Goal: Information Seeking & Learning: Learn about a topic

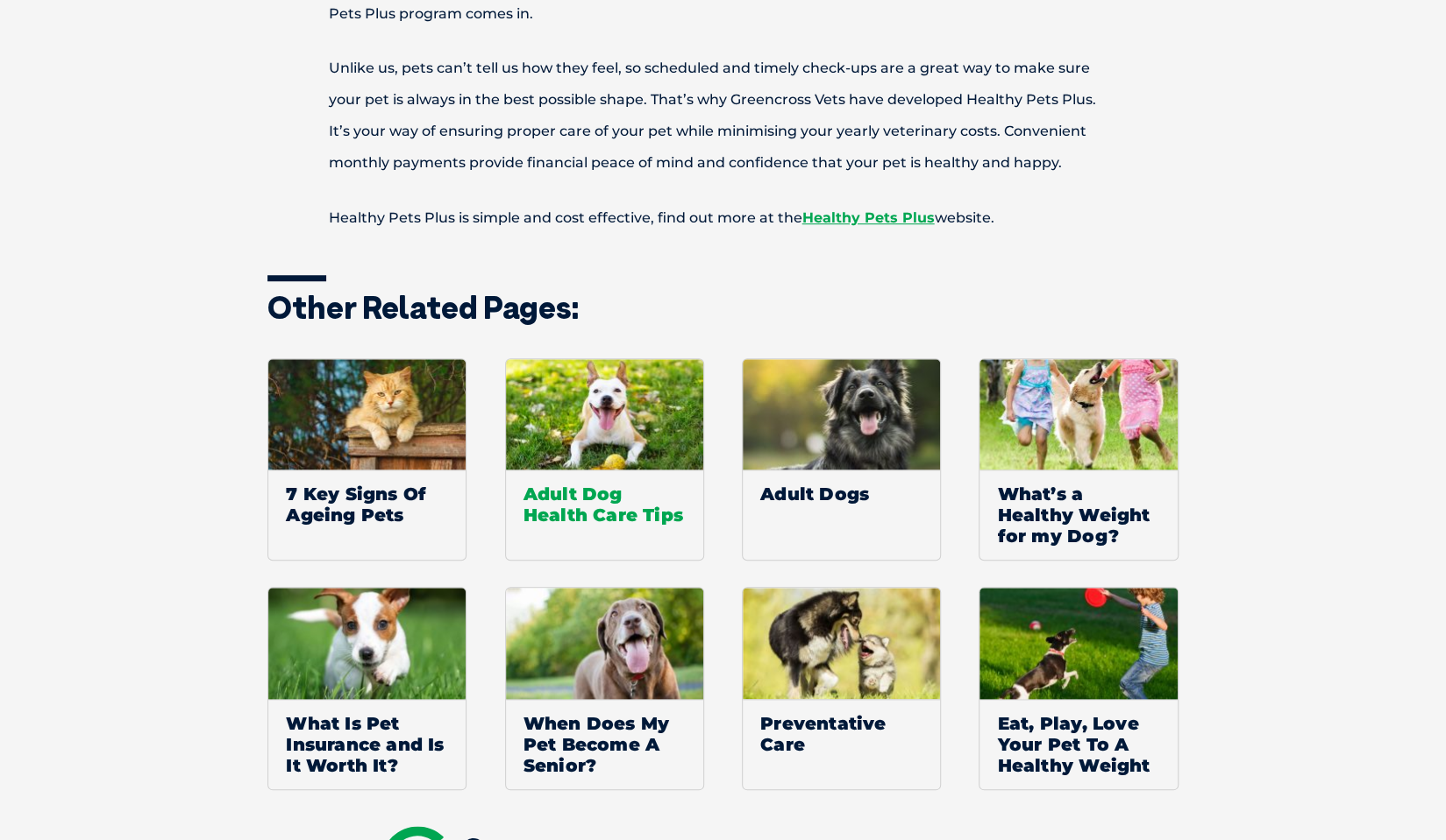
scroll to position [789, 0]
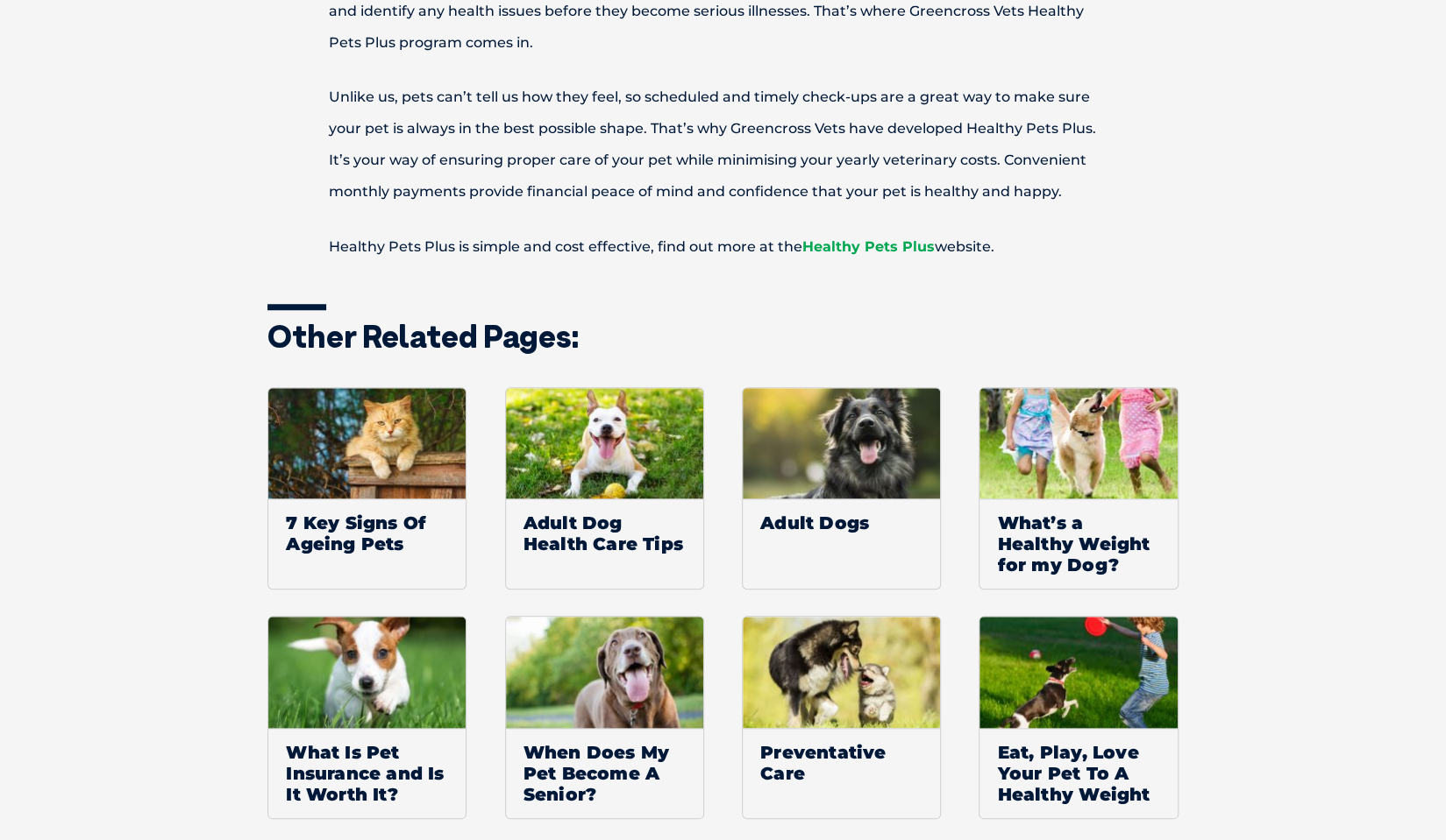
click at [868, 246] on link "Healthy Pets Plus" at bounding box center [868, 246] width 132 height 17
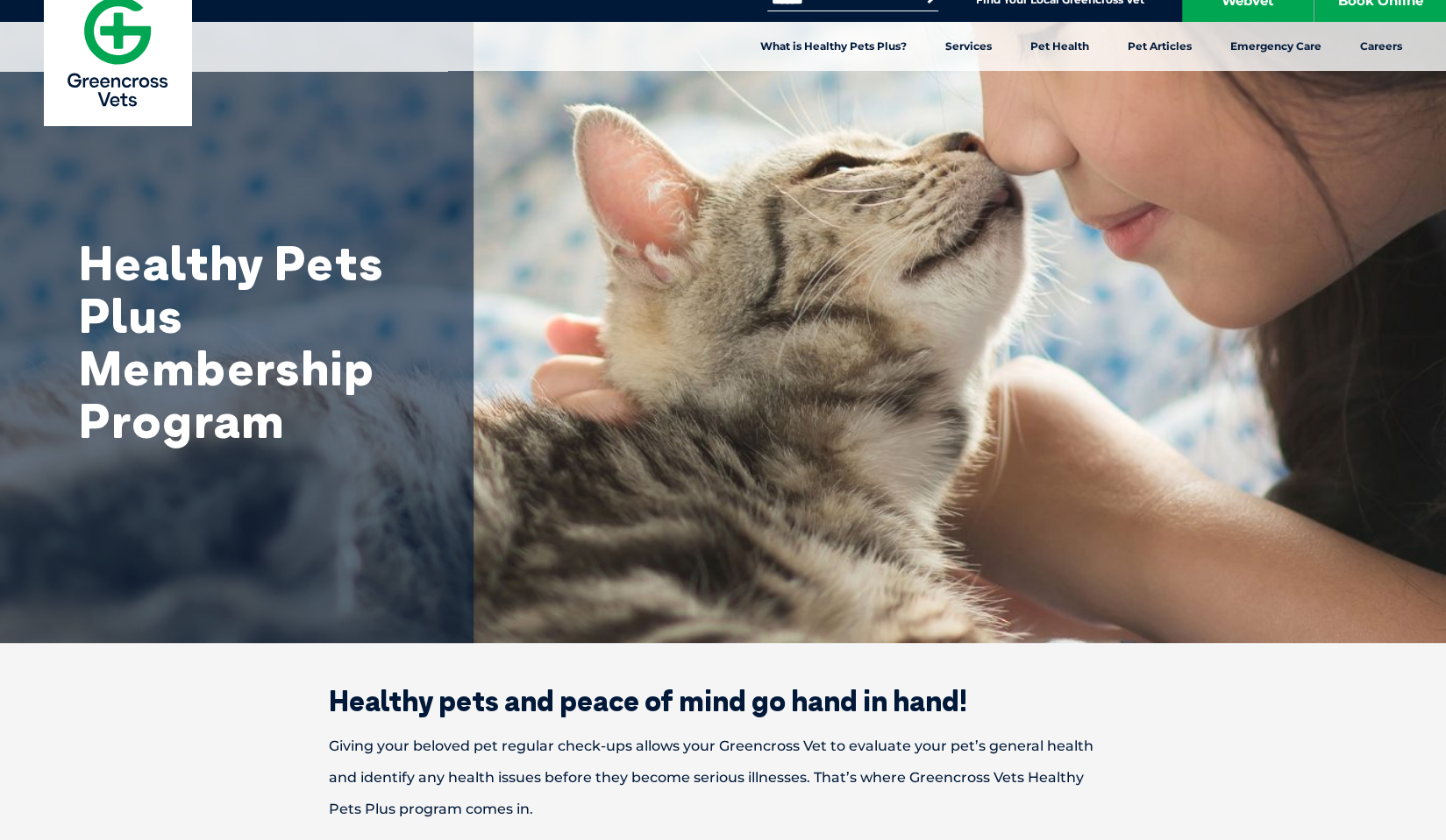
scroll to position [0, 0]
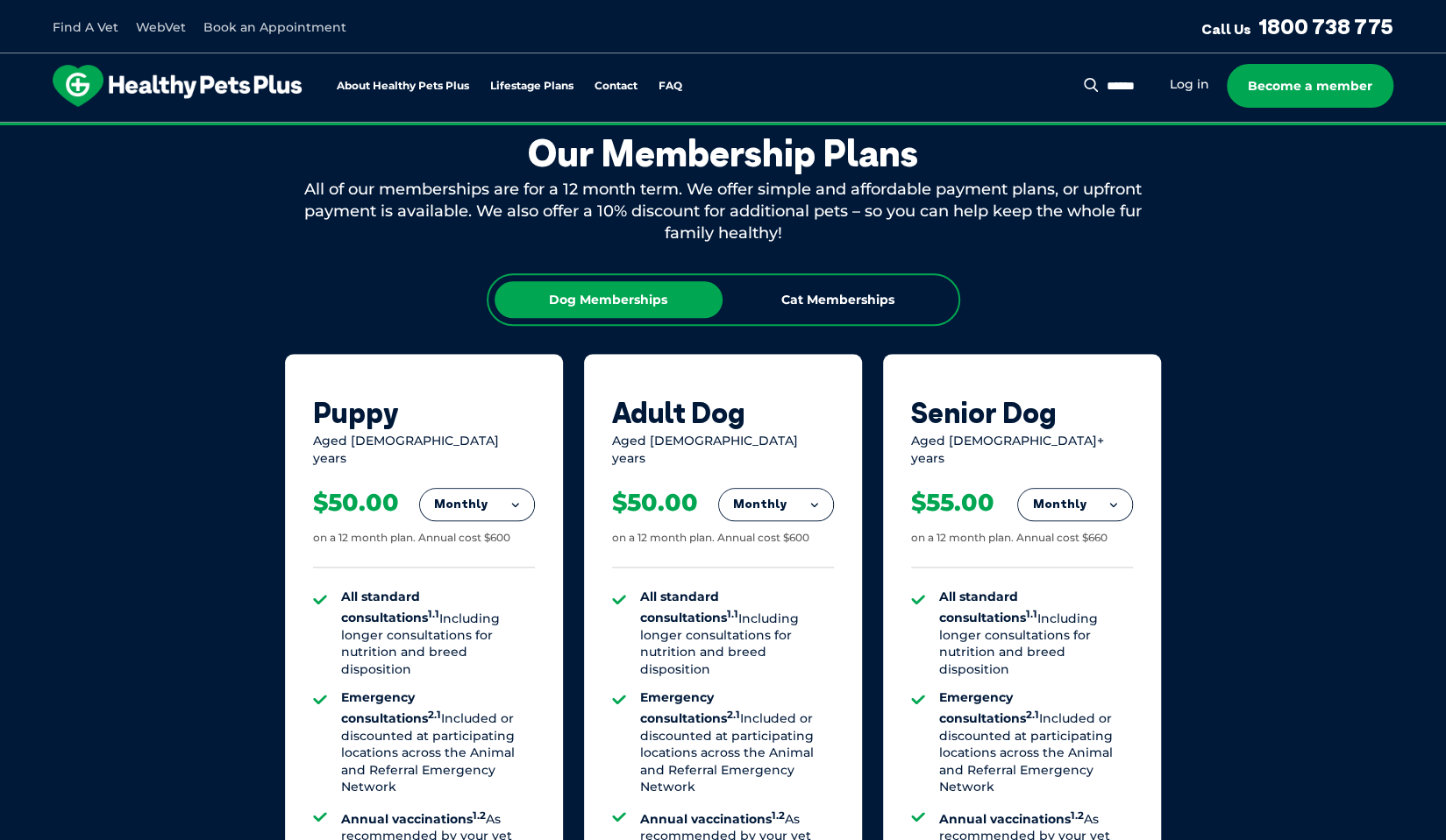
scroll to position [789, 0]
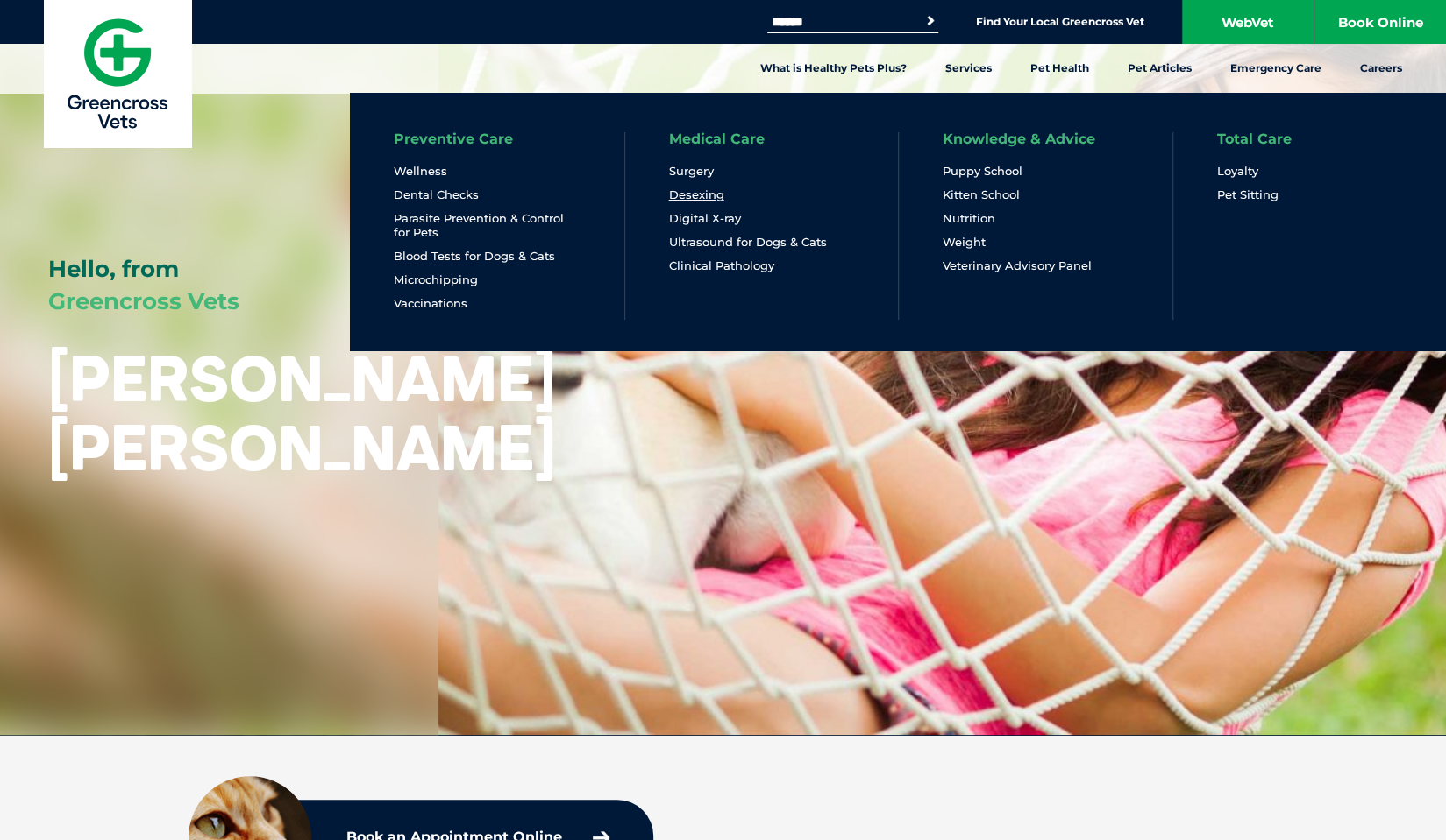
click at [696, 197] on link "Desexing" at bounding box center [696, 195] width 55 height 15
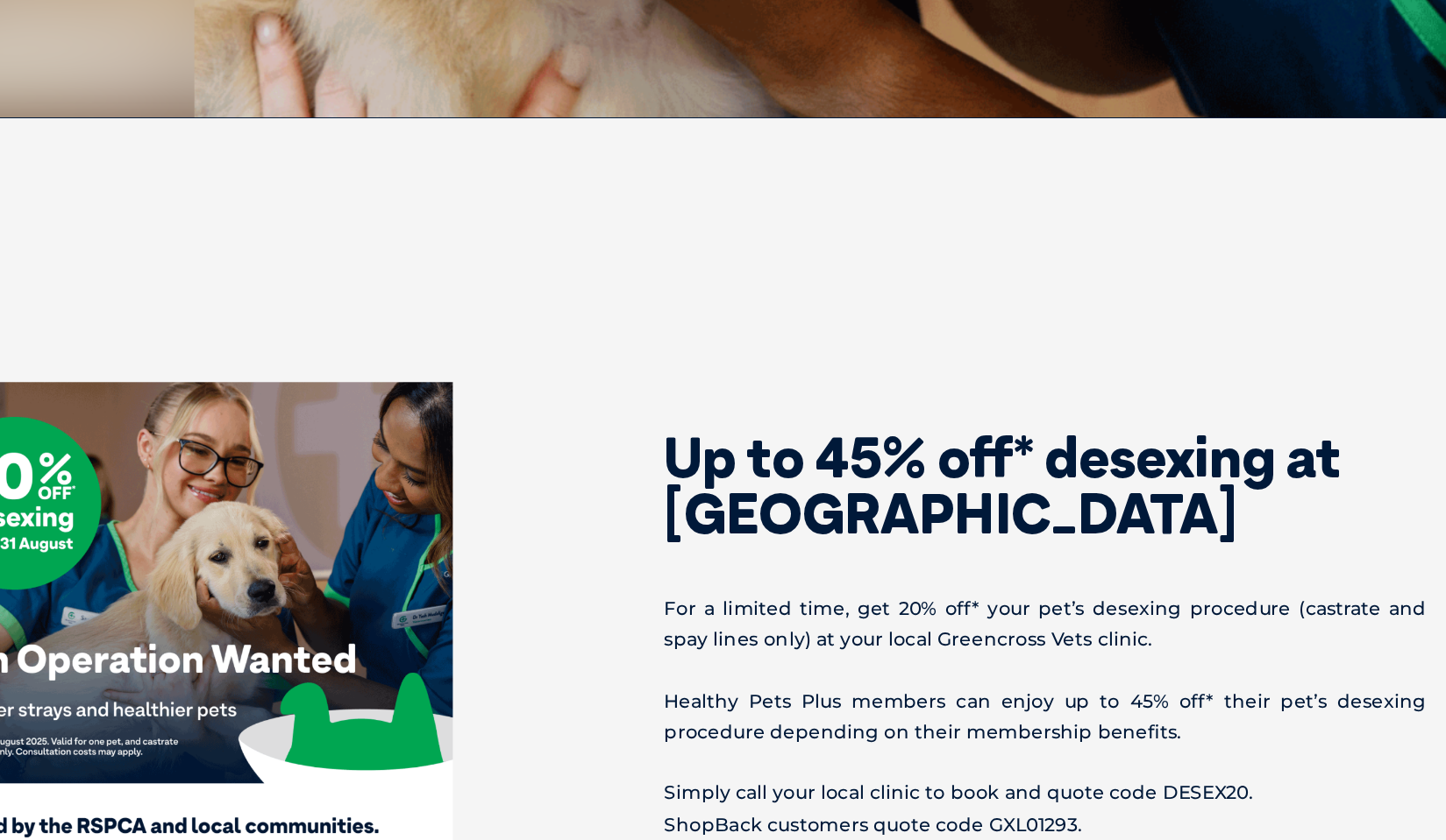
scroll to position [437, 0]
